Goal: Book appointment/travel/reservation

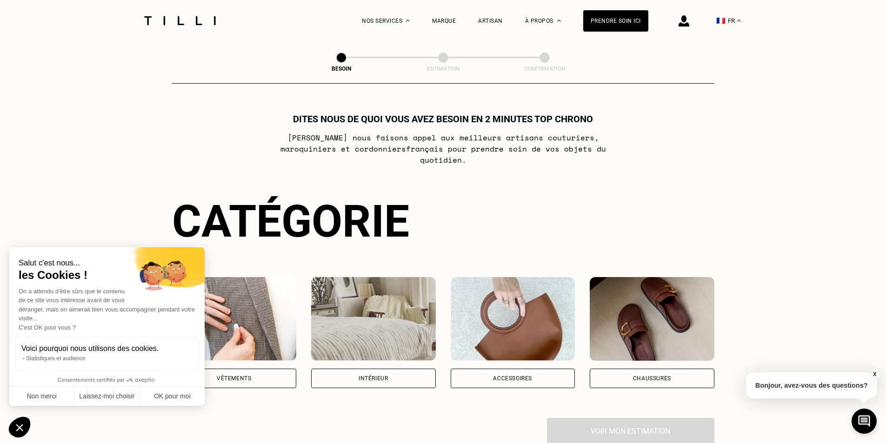
click at [242, 376] on div "Vêtements" at bounding box center [234, 379] width 34 height 6
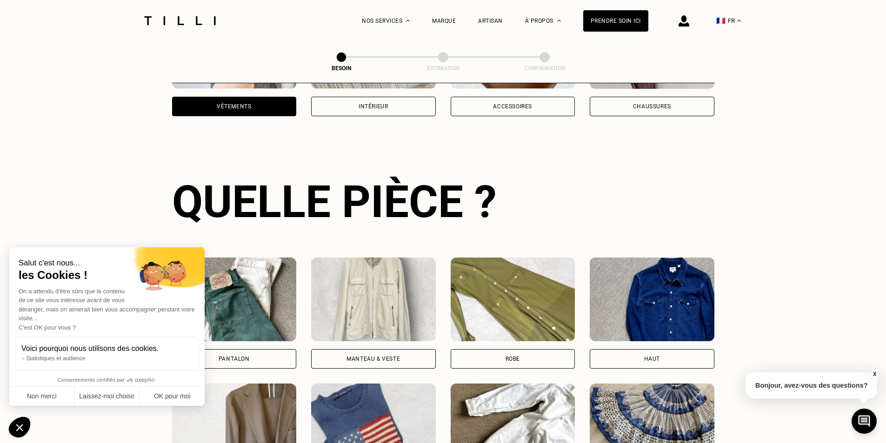
scroll to position [304, 0]
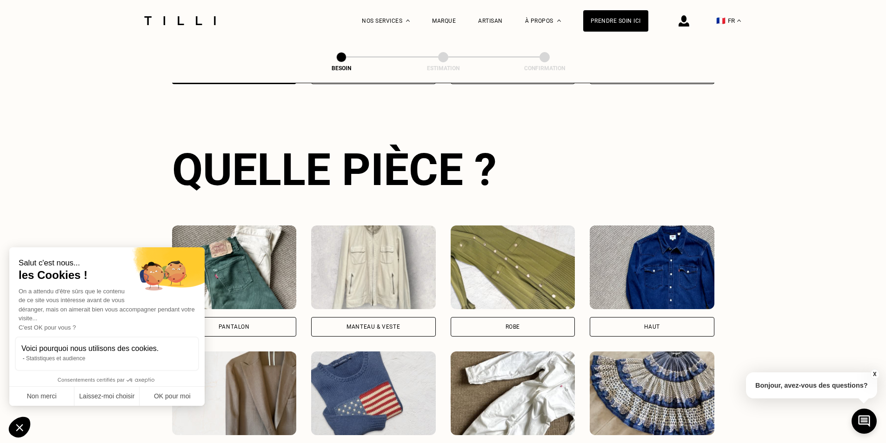
click at [246, 324] on div "Pantalon" at bounding box center [234, 327] width 31 height 6
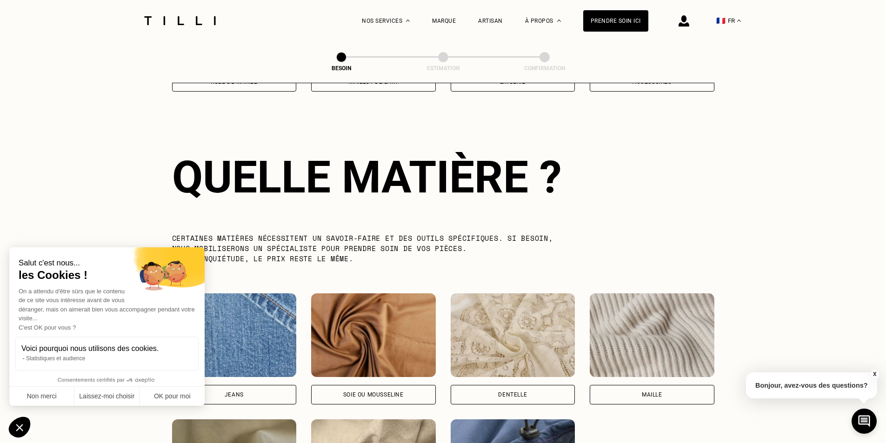
scroll to position [810, 0]
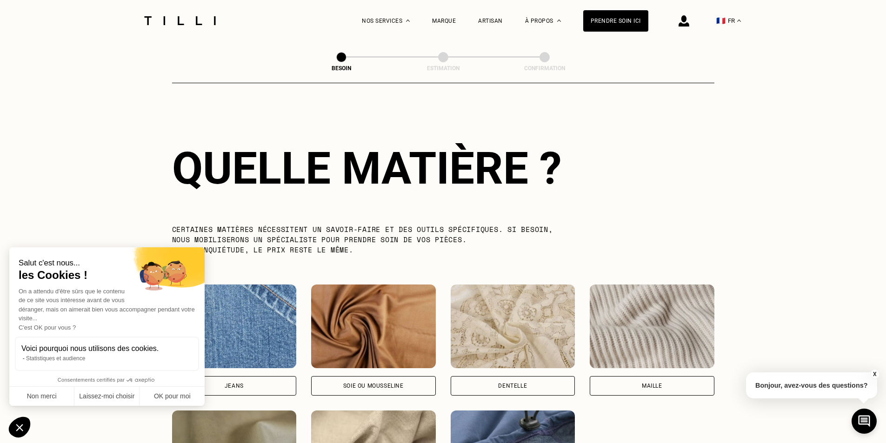
click at [236, 383] on div "Jeans" at bounding box center [234, 386] width 19 height 6
select select "FR"
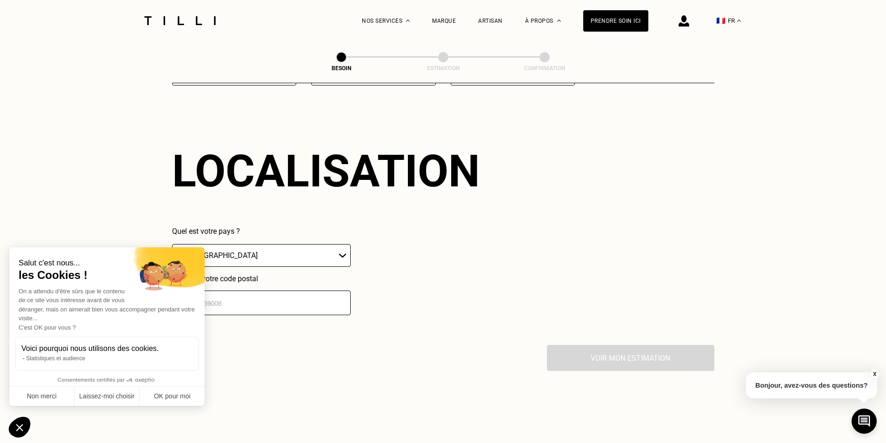
scroll to position [1250, 0]
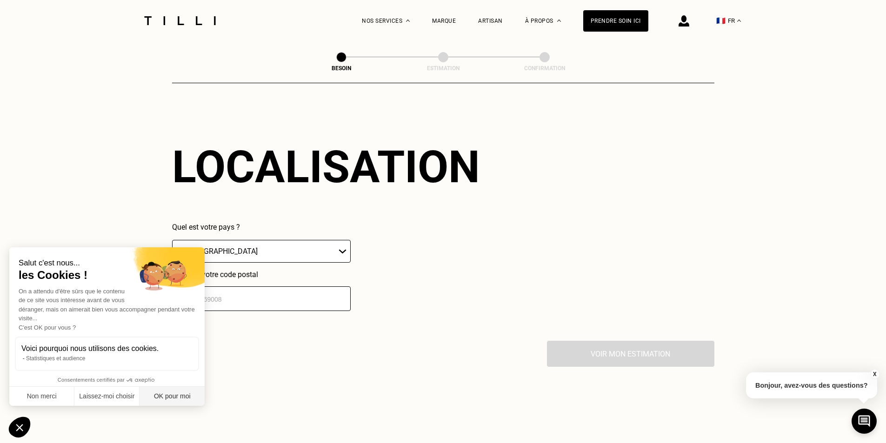
click at [175, 393] on button "OK pour moi" at bounding box center [171, 397] width 65 height 20
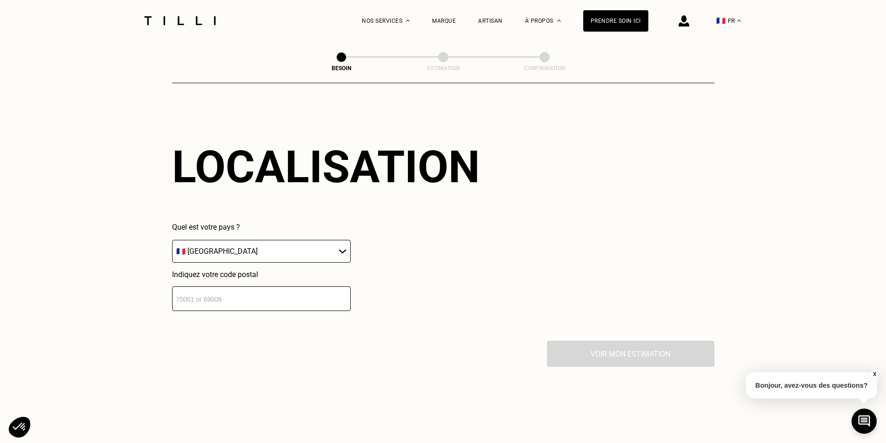
click at [253, 249] on select "🇩🇪 [GEOGRAPHIC_DATA] 🇦🇹 [GEOGRAPHIC_DATA] 🇧🇪 [GEOGRAPHIC_DATA] 🇧🇬 Bulgarie 🇨🇾 C…" at bounding box center [261, 251] width 179 height 23
click at [217, 294] on input "number" at bounding box center [261, 298] width 179 height 25
type input "69380"
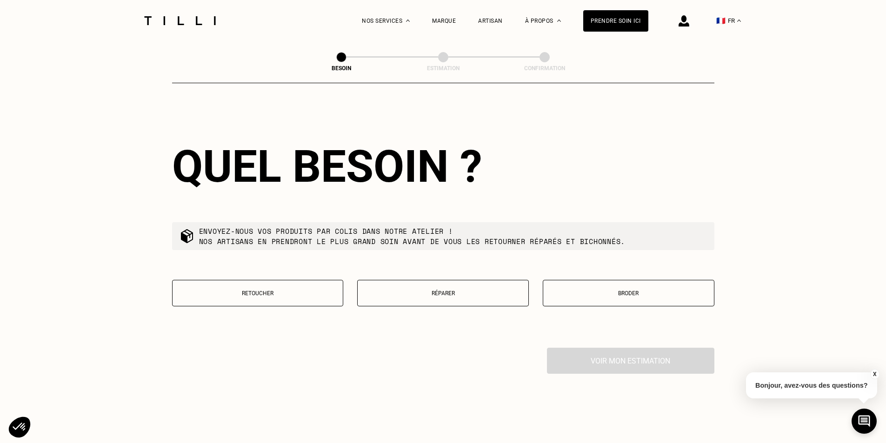
scroll to position [1481, 0]
click at [289, 292] on button "Retoucher" at bounding box center [258, 292] width 172 height 27
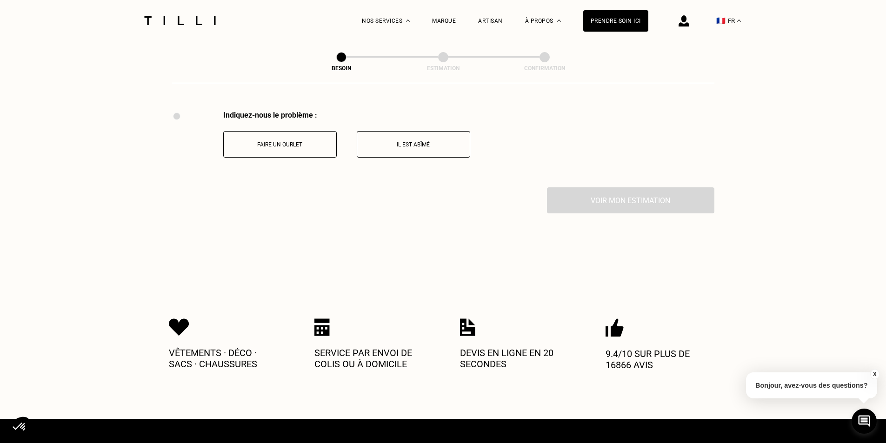
scroll to position [1720, 0]
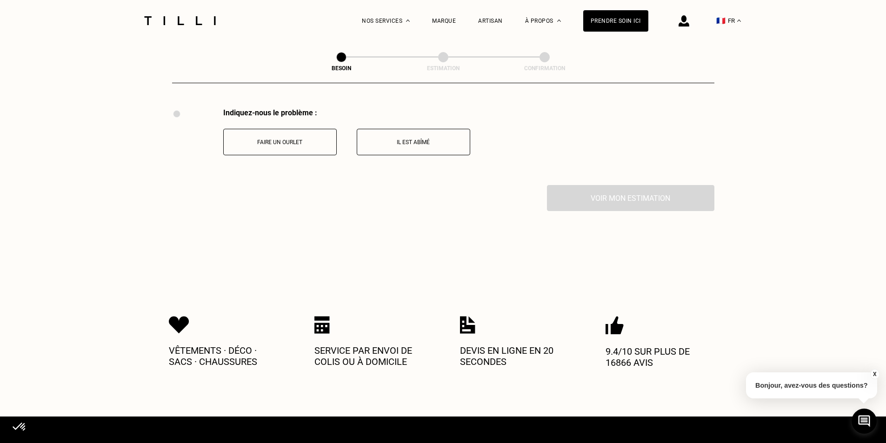
click at [283, 139] on p "Faire un ourlet" at bounding box center [279, 142] width 103 height 7
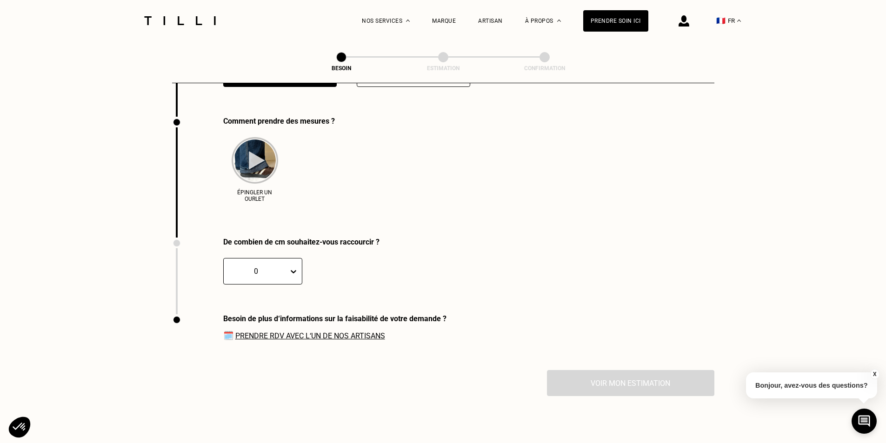
scroll to position [1797, 0]
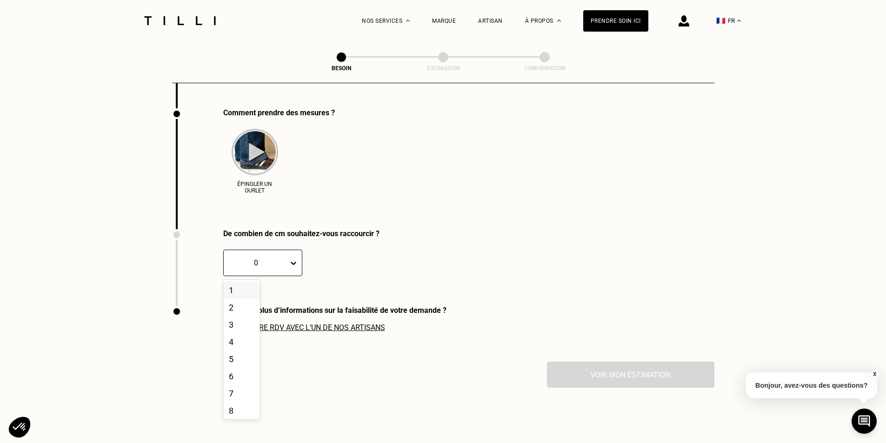
click at [264, 259] on div at bounding box center [255, 263] width 55 height 11
click at [237, 358] on div "5" at bounding box center [241, 359] width 37 height 17
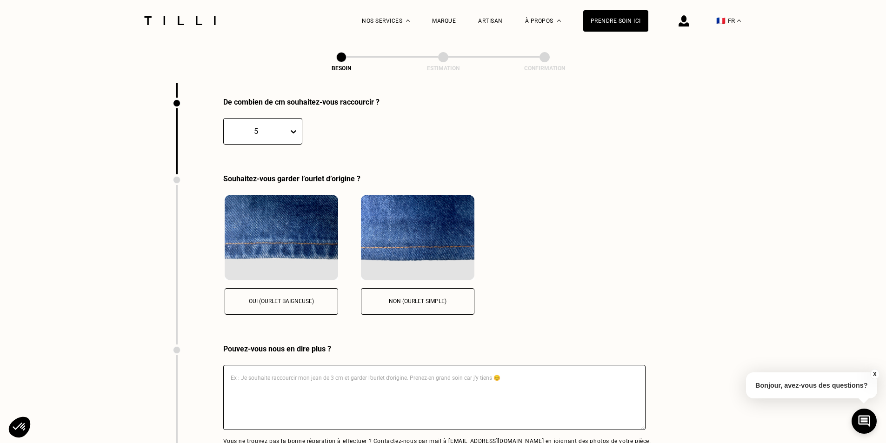
scroll to position [1994, 0]
